Goal: Ask a question: Seek information or help from site administrators or community

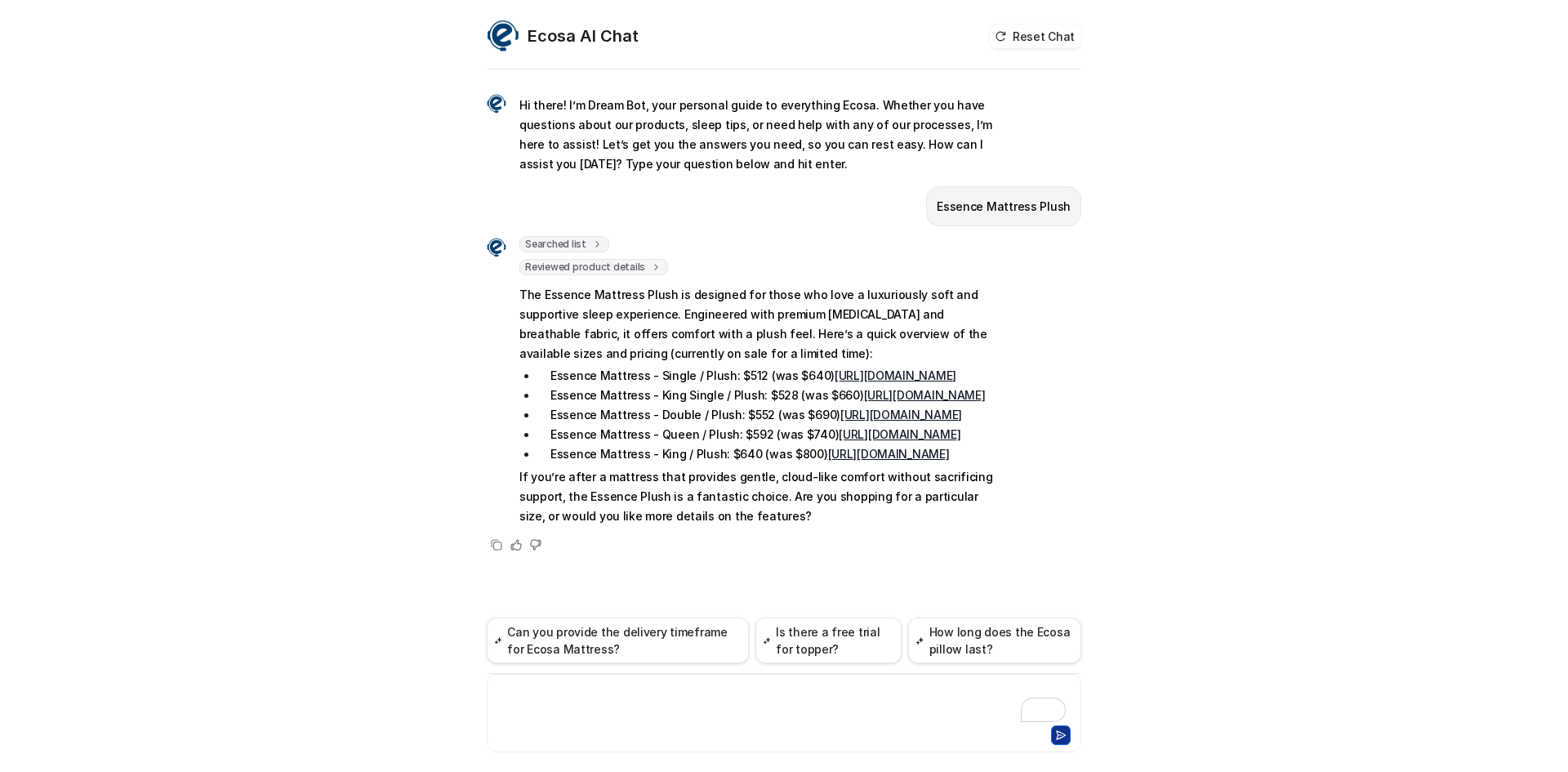
scroll to position [2, 0]
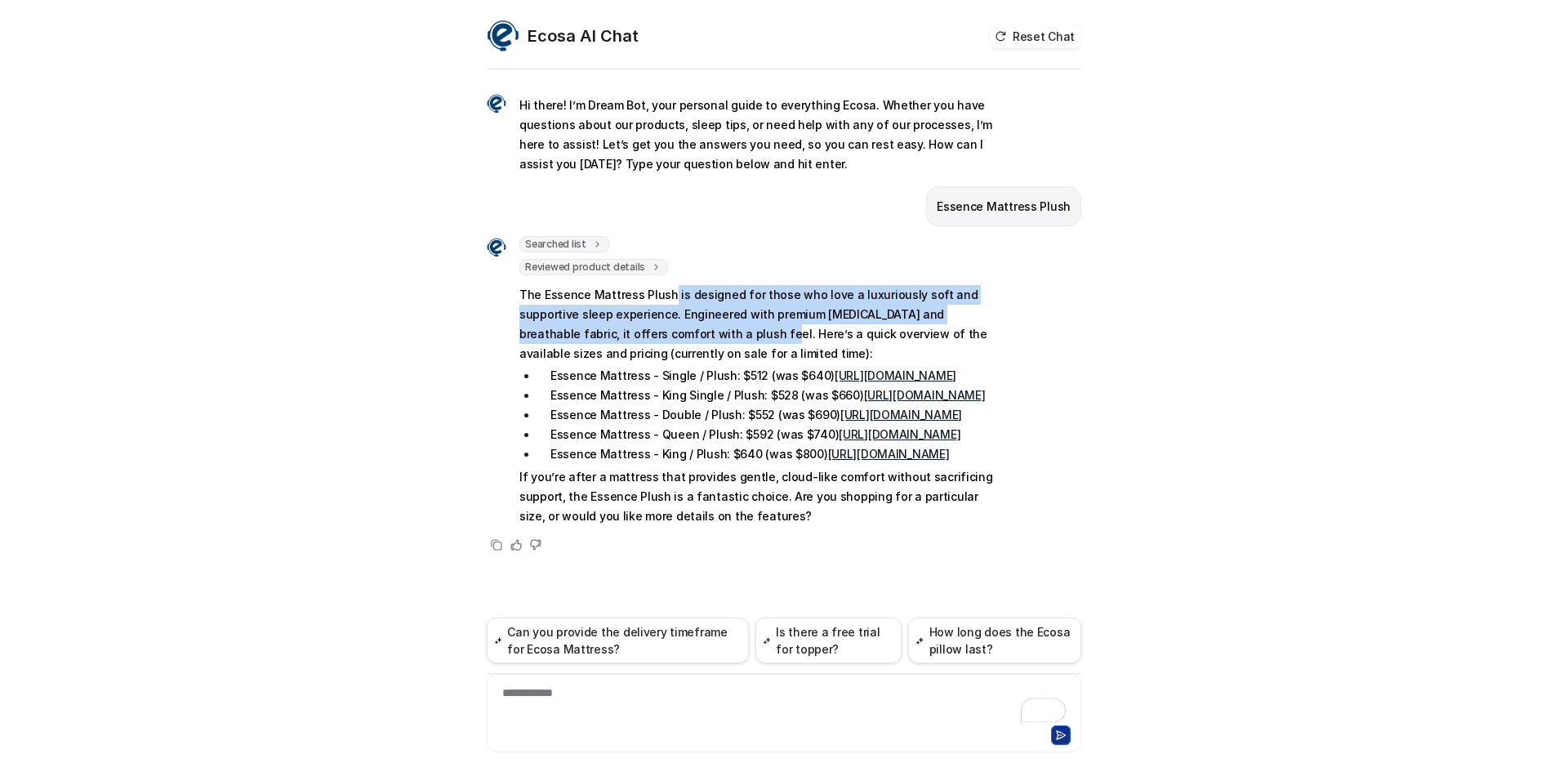
drag, startPoint x: 662, startPoint y: 235, endPoint x: 727, endPoint y: 278, distance: 77.9
click at [727, 285] on p "The Essence Mattress Plush is designed for those who love a luxuriously soft an…" at bounding box center [758, 324] width 477 height 79
copy p "is designed for those who love a luxuriously soft and supportive sleep experien…"
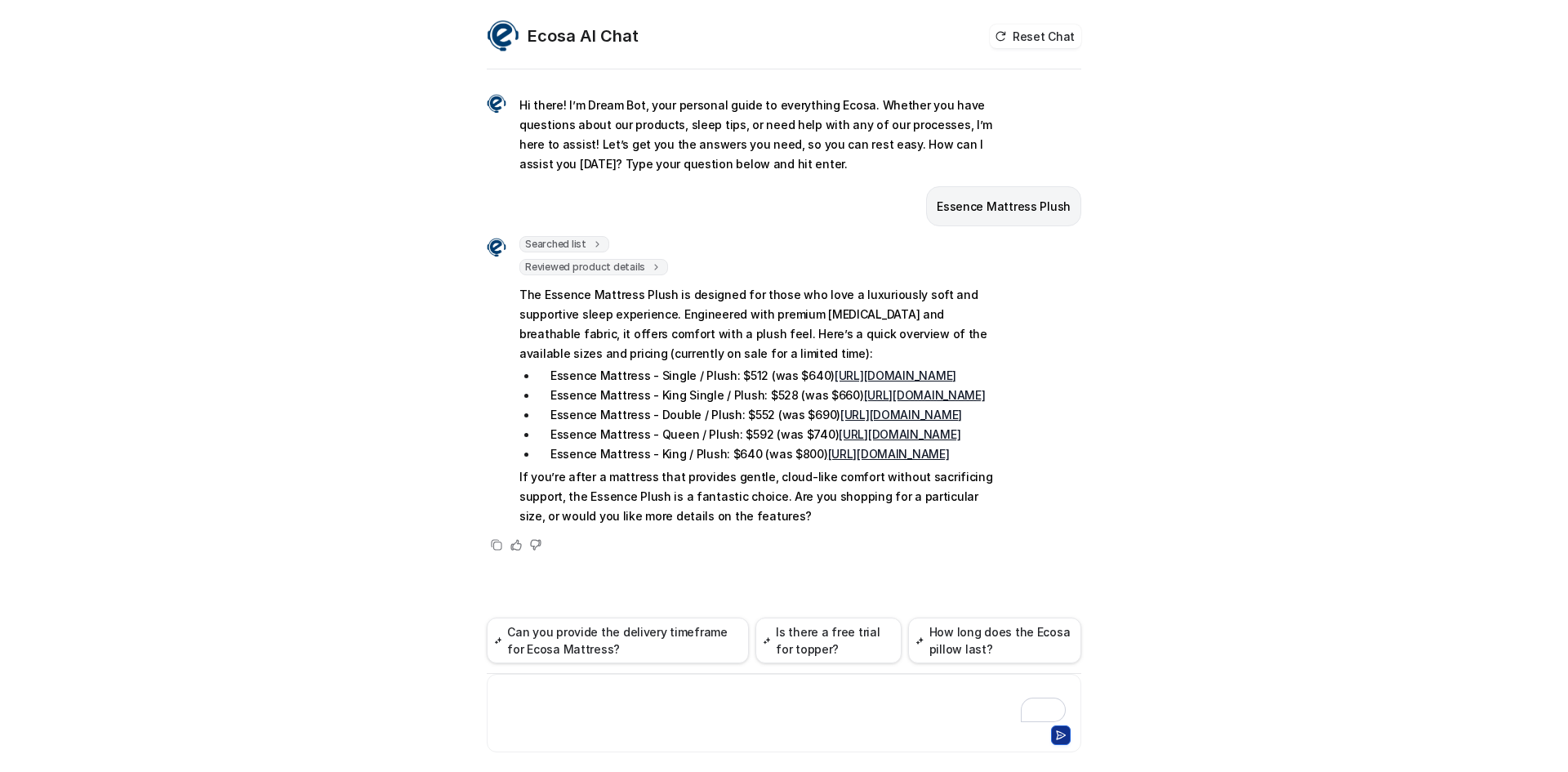
click at [613, 699] on div "To enrich screen reader interactions, please activate Accessibility in Grammarl…" at bounding box center [784, 704] width 586 height 38
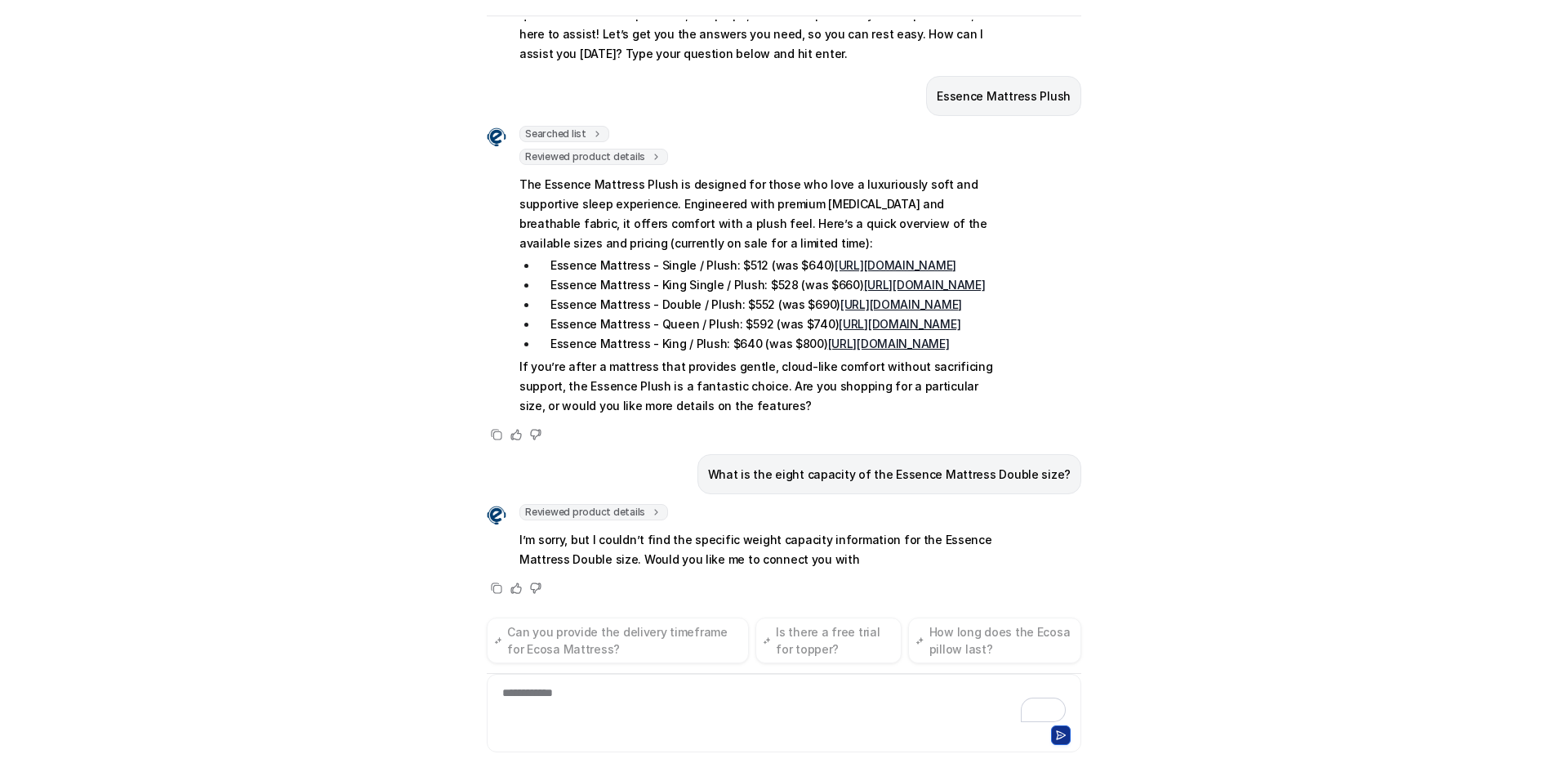
scroll to position [175, 0]
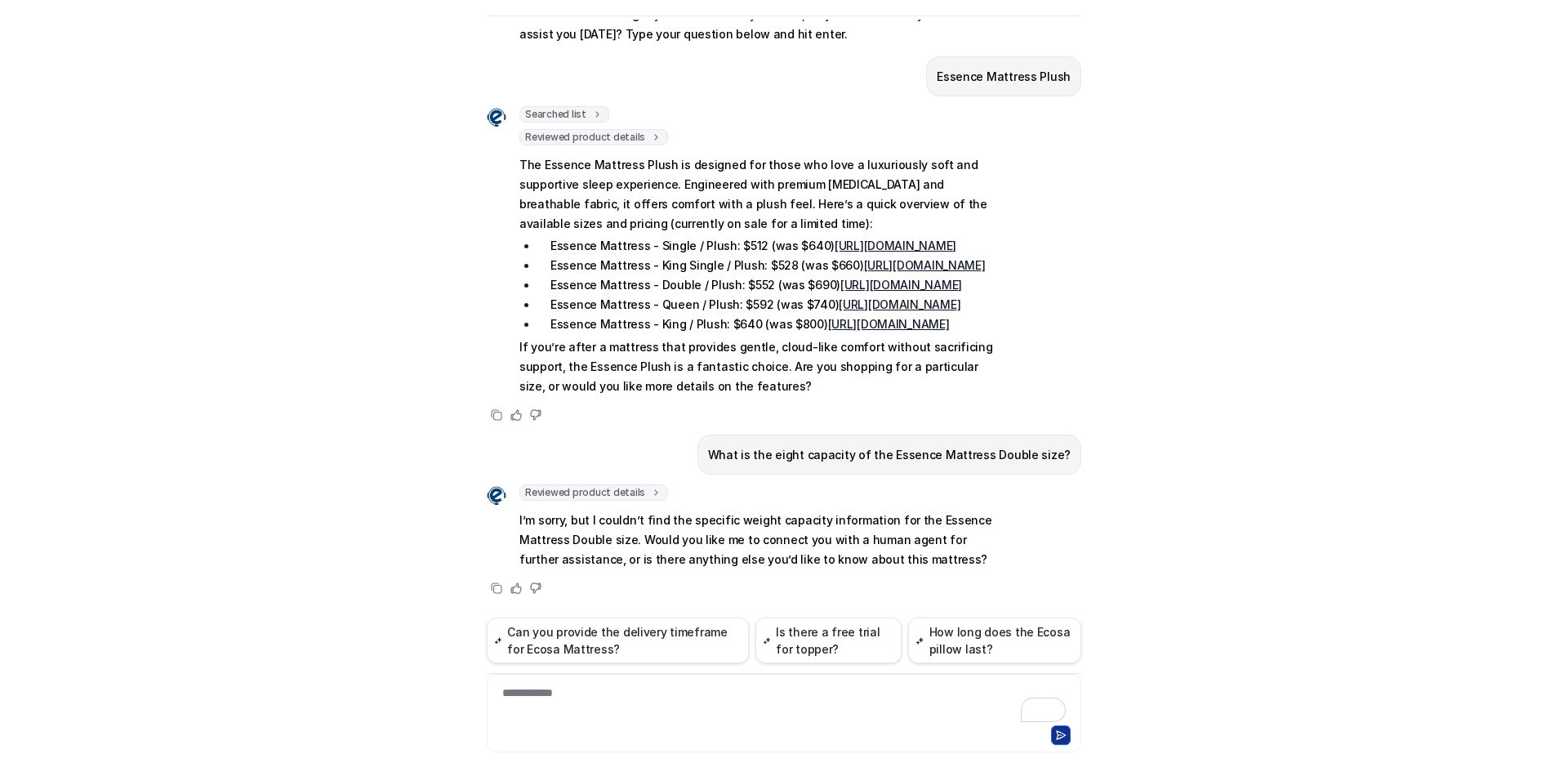
click at [816, 453] on p "What is the eight capacity of the Essence Mattress Double size?" at bounding box center [890, 456] width 363 height 20
copy span "What is the eight capacity of the Essence Mattress Double size?"
click at [99, 385] on div "Ecosa AI Chat Reset Chat Hi there! I’m Dream Bot, your personal guide to everyt…" at bounding box center [784, 386] width 1568 height 772
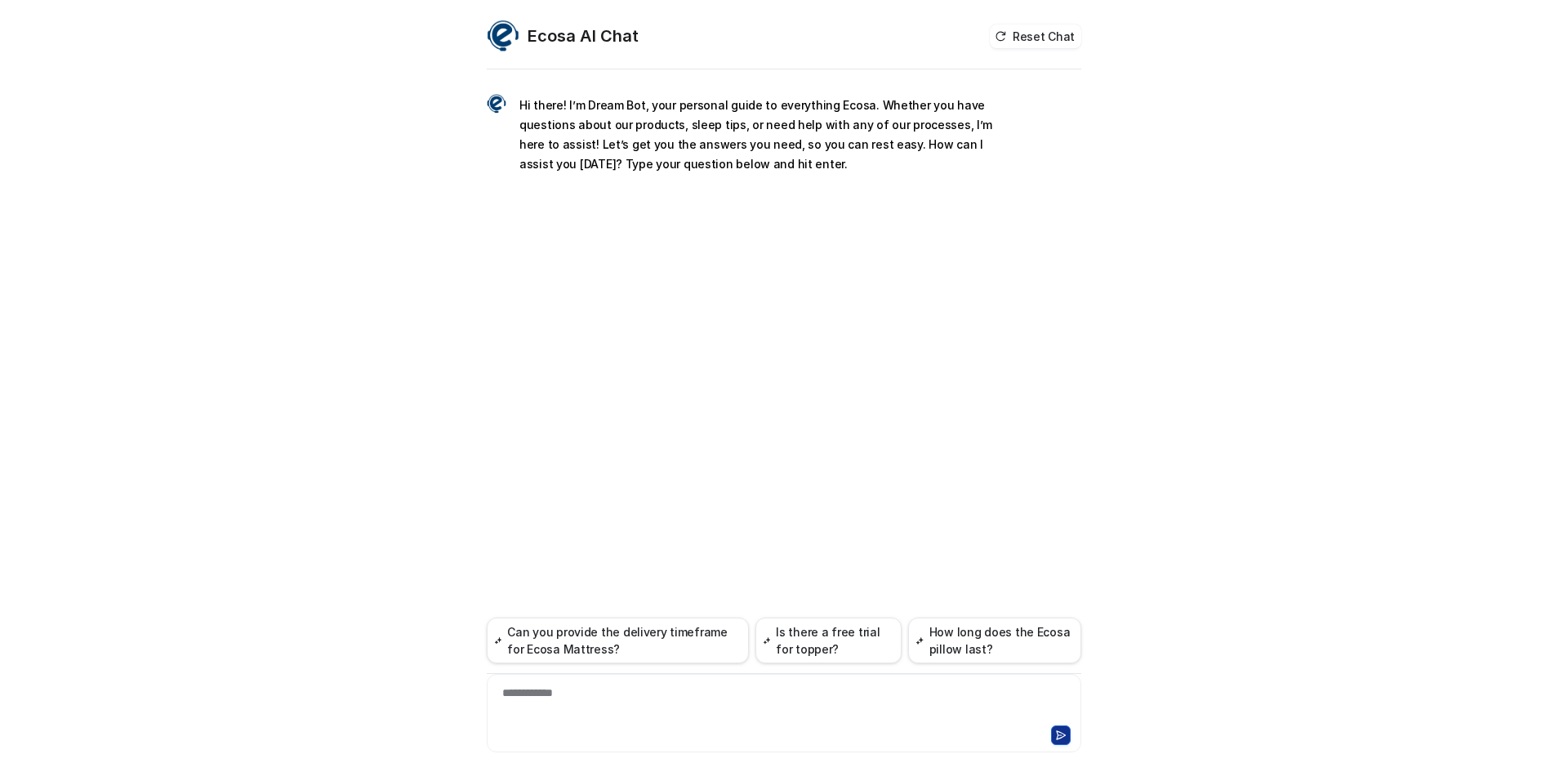
click at [589, 690] on div "**********" at bounding box center [784, 704] width 586 height 38
paste div "To enrich screen reader interactions, please activate Accessibility in Grammarl…"
click at [568, 695] on div "**********" at bounding box center [784, 704] width 586 height 38
